Goal: Entertainment & Leisure: Consume media (video, audio)

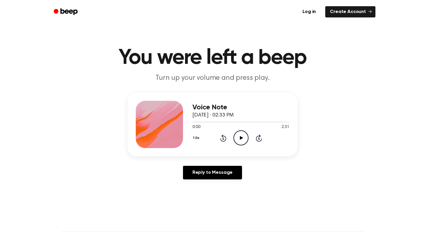
click at [239, 138] on icon "Play Audio" at bounding box center [240, 137] width 15 height 15
click at [240, 136] on icon "Play Audio" at bounding box center [240, 137] width 15 height 15
click at [240, 131] on circle at bounding box center [241, 137] width 14 height 14
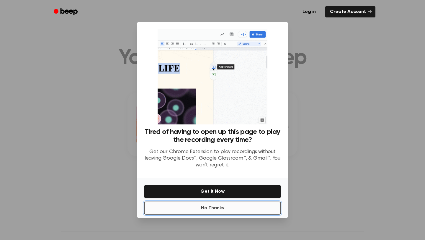
click at [236, 210] on button "No Thanks" at bounding box center [212, 207] width 137 height 13
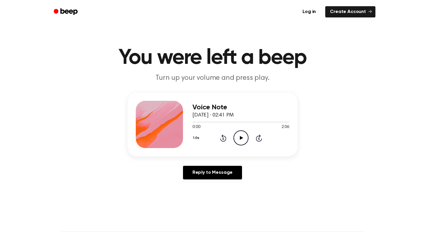
click at [241, 141] on icon "Play Audio" at bounding box center [240, 137] width 15 height 15
click at [243, 137] on icon "Play Audio" at bounding box center [240, 137] width 15 height 15
click at [241, 140] on icon "Play Audio" at bounding box center [240, 137] width 15 height 15
click at [236, 137] on icon "Play Audio" at bounding box center [240, 137] width 15 height 15
